Goal: Find contact information: Find contact information

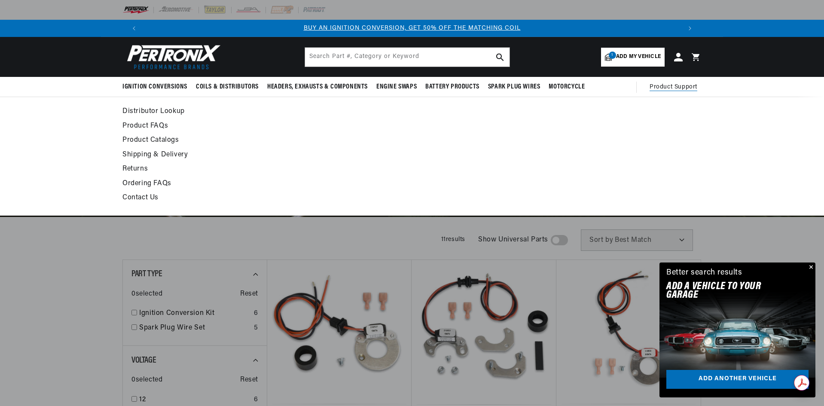
click at [672, 83] on span "Product Support" at bounding box center [674, 86] width 48 height 9
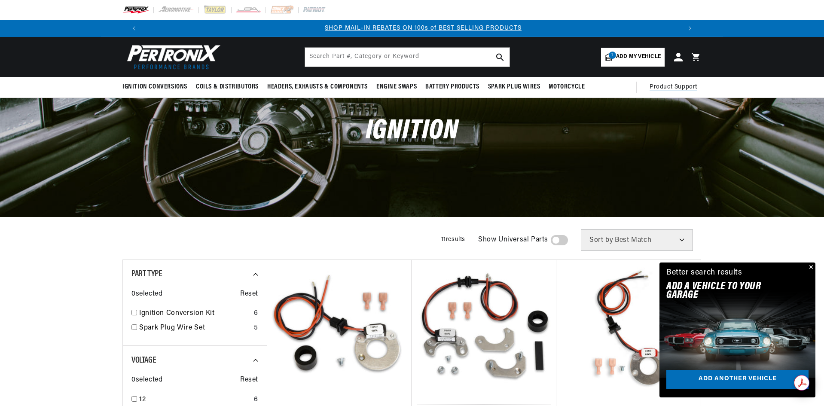
scroll to position [0, 537]
click at [666, 85] on span "Product Support" at bounding box center [674, 86] width 48 height 9
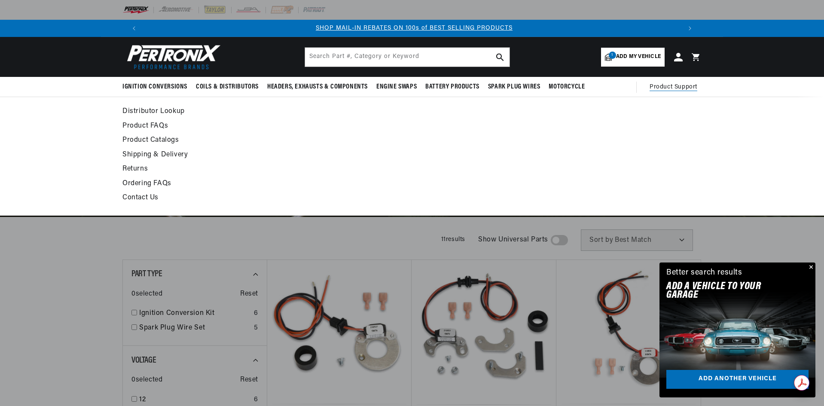
click at [146, 195] on link "Contact Us" at bounding box center [333, 198] width 422 height 12
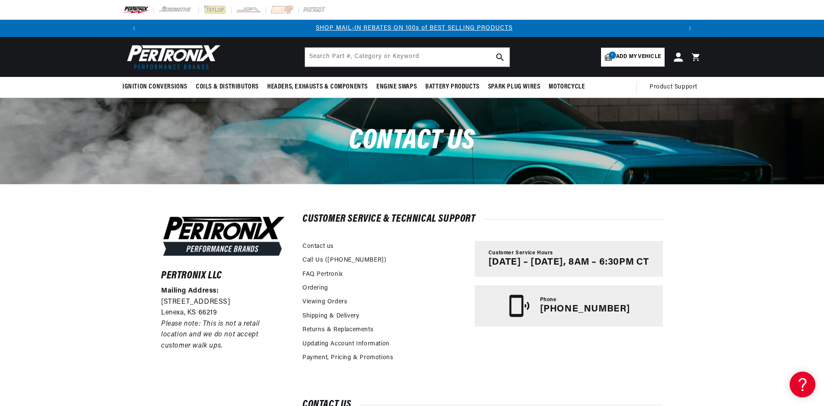
click at [681, 58] on icon at bounding box center [678, 56] width 9 height 9
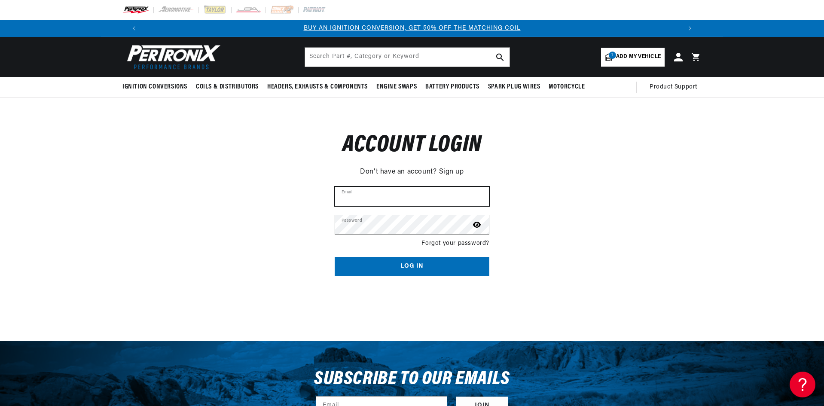
click at [394, 199] on input "Email" at bounding box center [412, 196] width 154 height 19
